Goal: Find specific fact: Find specific fact

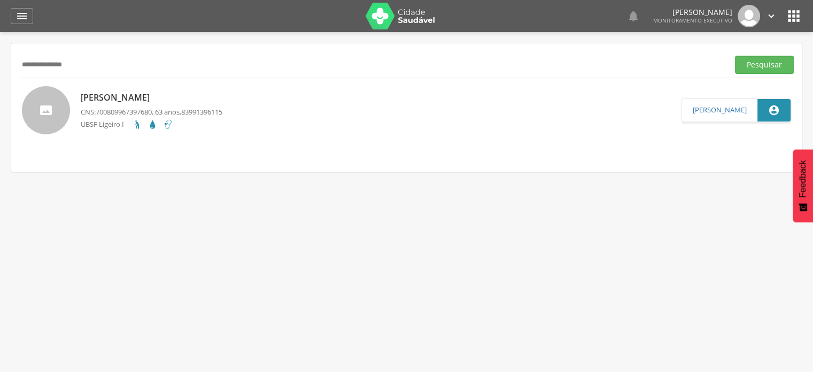
type input "**********"
click at [765, 73] on div "**********" at bounding box center [406, 64] width 775 height 26
click at [778, 72] on button "Pesquisar" at bounding box center [764, 65] width 59 height 18
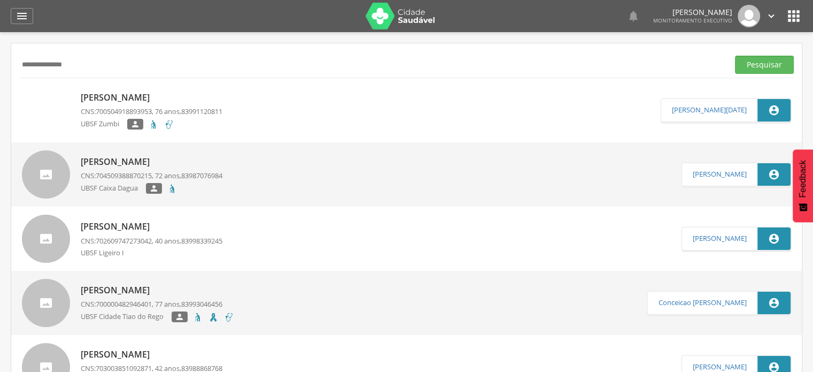
click at [108, 98] on p "[PERSON_NAME]" at bounding box center [152, 97] width 142 height 12
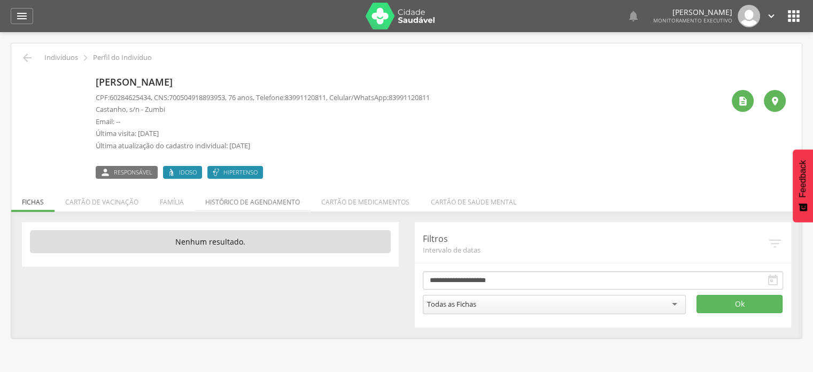
click at [233, 196] on li "Histórico de agendamento" at bounding box center [253, 199] width 116 height 25
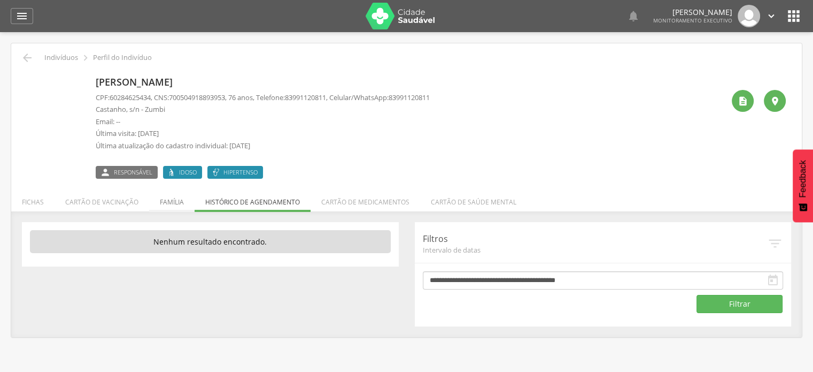
click at [182, 194] on li "Família" at bounding box center [171, 199] width 45 height 25
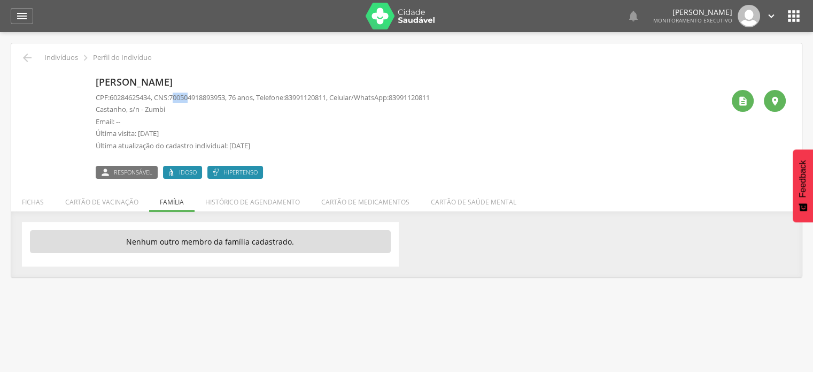
drag, startPoint x: 179, startPoint y: 95, endPoint x: 195, endPoint y: 92, distance: 15.7
click at [195, 92] on span "700504918893953" at bounding box center [197, 97] width 56 height 10
click at [175, 97] on p "CPF: 60284625434 , CNS: [PHONE_NUMBER] , 76 anos, Telefone: [PHONE_NUMBER] , Ce…" at bounding box center [263, 97] width 334 height 10
drag, startPoint x: 175, startPoint y: 97, endPoint x: 190, endPoint y: 98, distance: 15.5
click at [190, 98] on p "CPF: 60284625434 , CNS: [PHONE_NUMBER] , 76 anos, Telefone: [PHONE_NUMBER] , Ce…" at bounding box center [263, 97] width 334 height 10
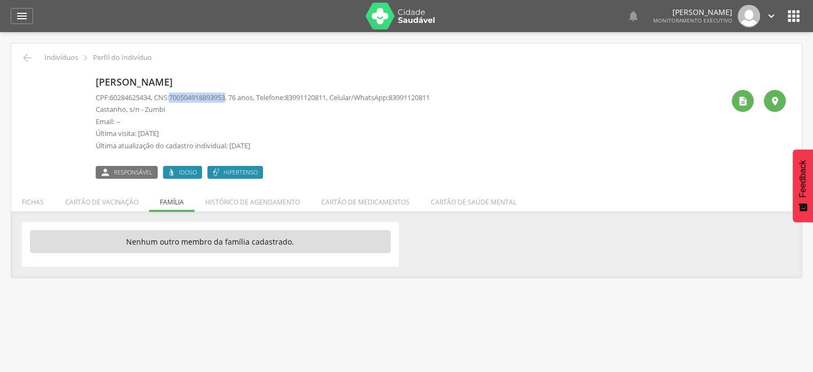
copy span "700504918893953"
